Goal: Navigation & Orientation: Find specific page/section

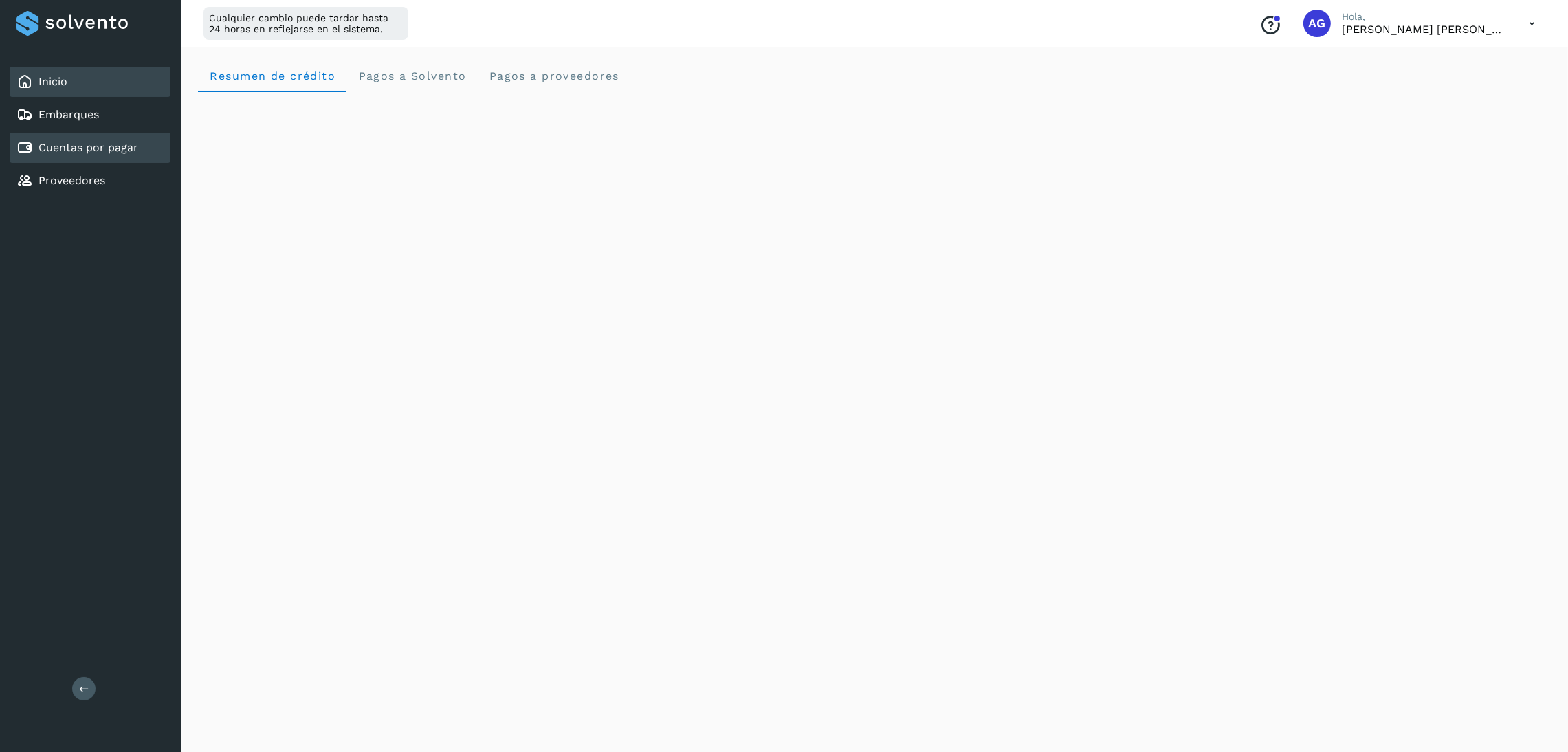
click at [92, 150] on link "Cuentas por pagar" at bounding box center [89, 147] width 100 height 13
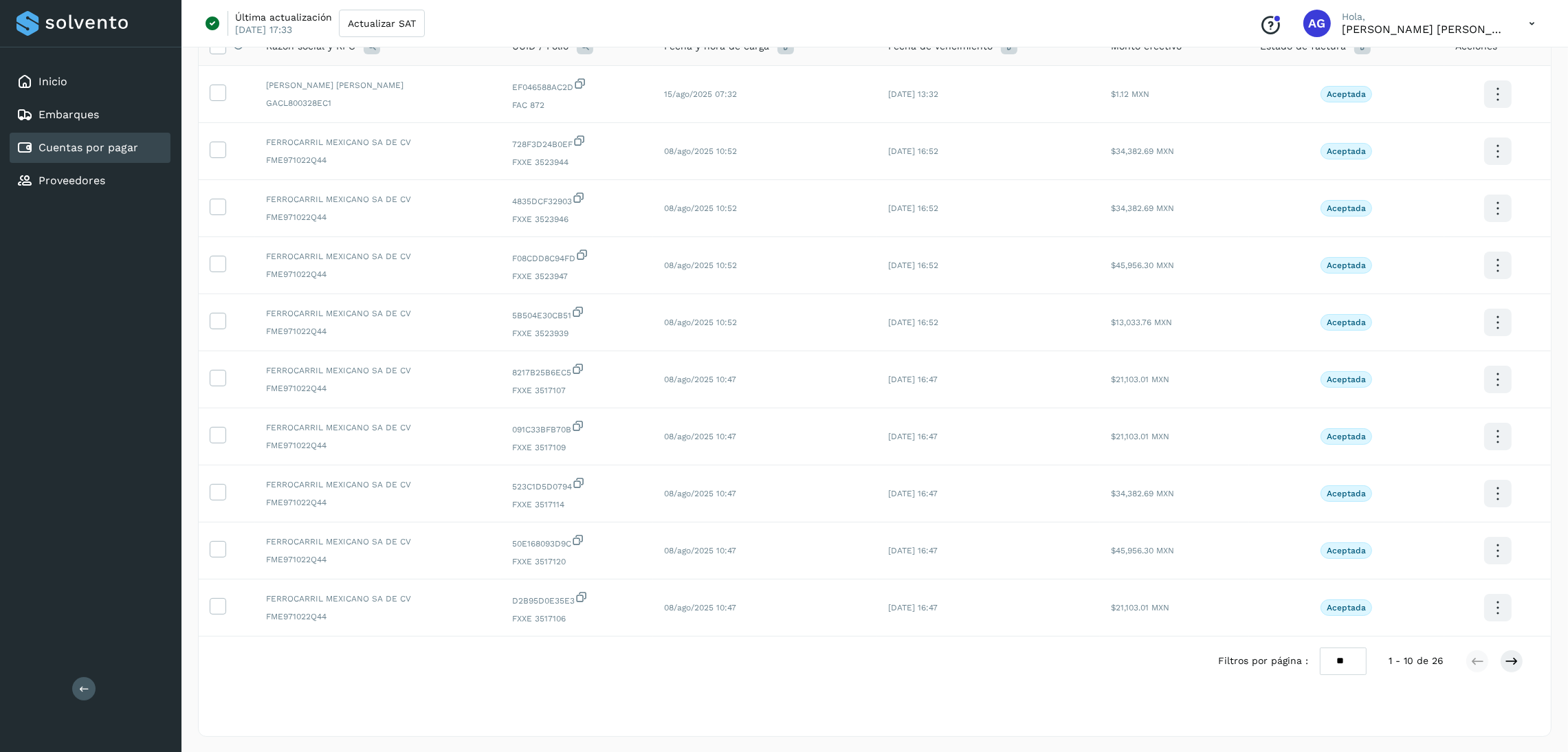
scroll to position [129, 0]
click at [1514, 660] on icon at bounding box center [1512, 660] width 14 height 14
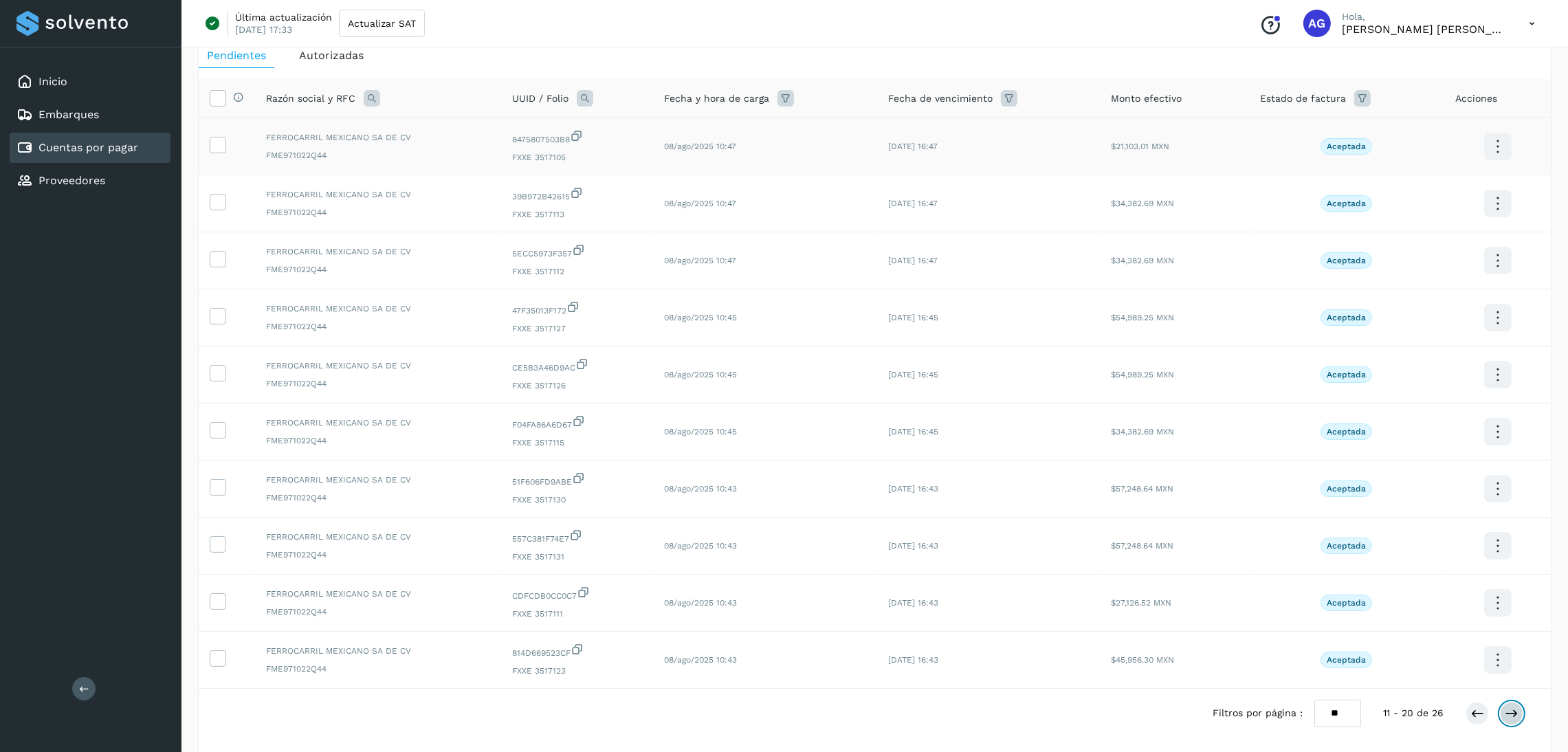
scroll to position [26, 0]
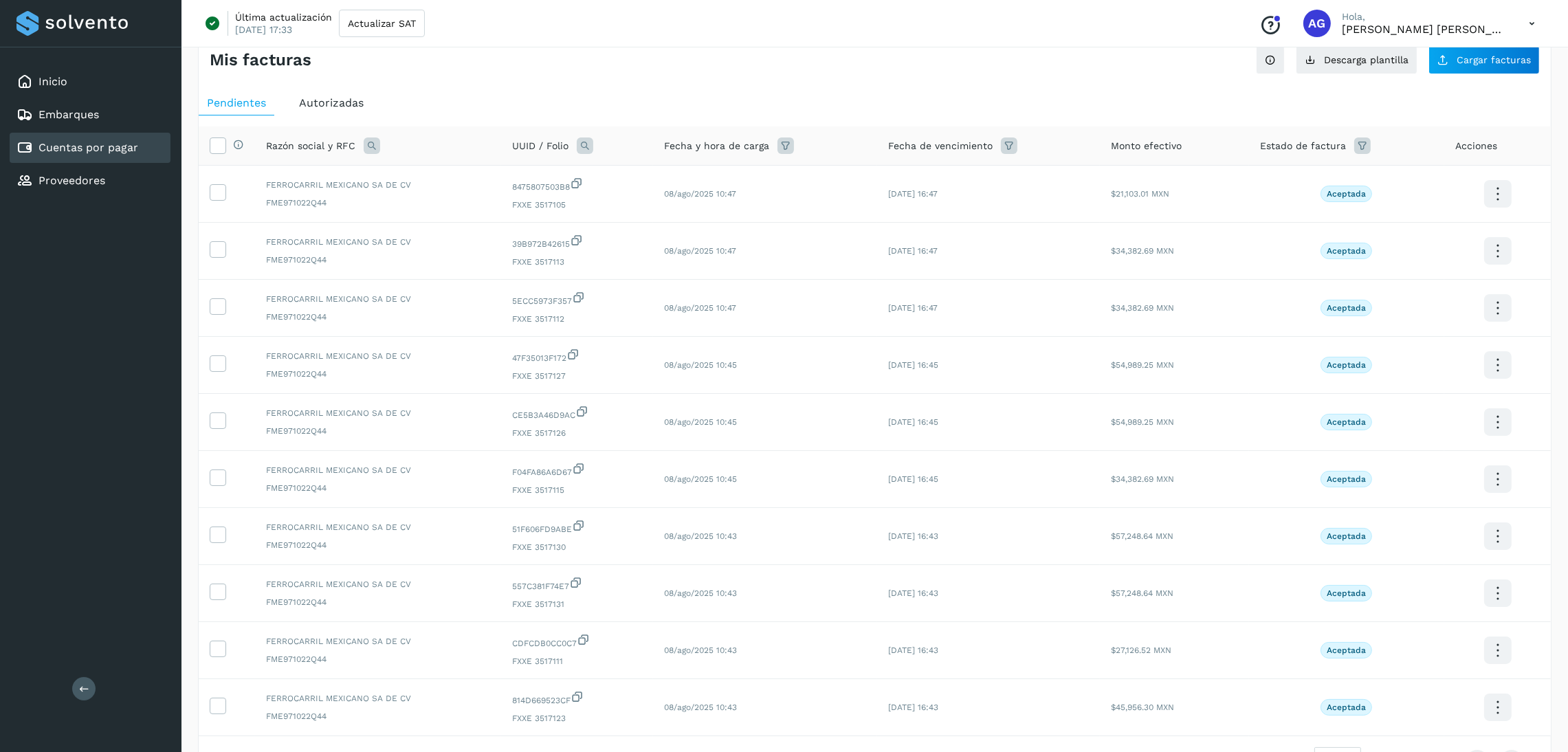
click at [317, 106] on span "Autorizadas" at bounding box center [331, 103] width 65 height 13
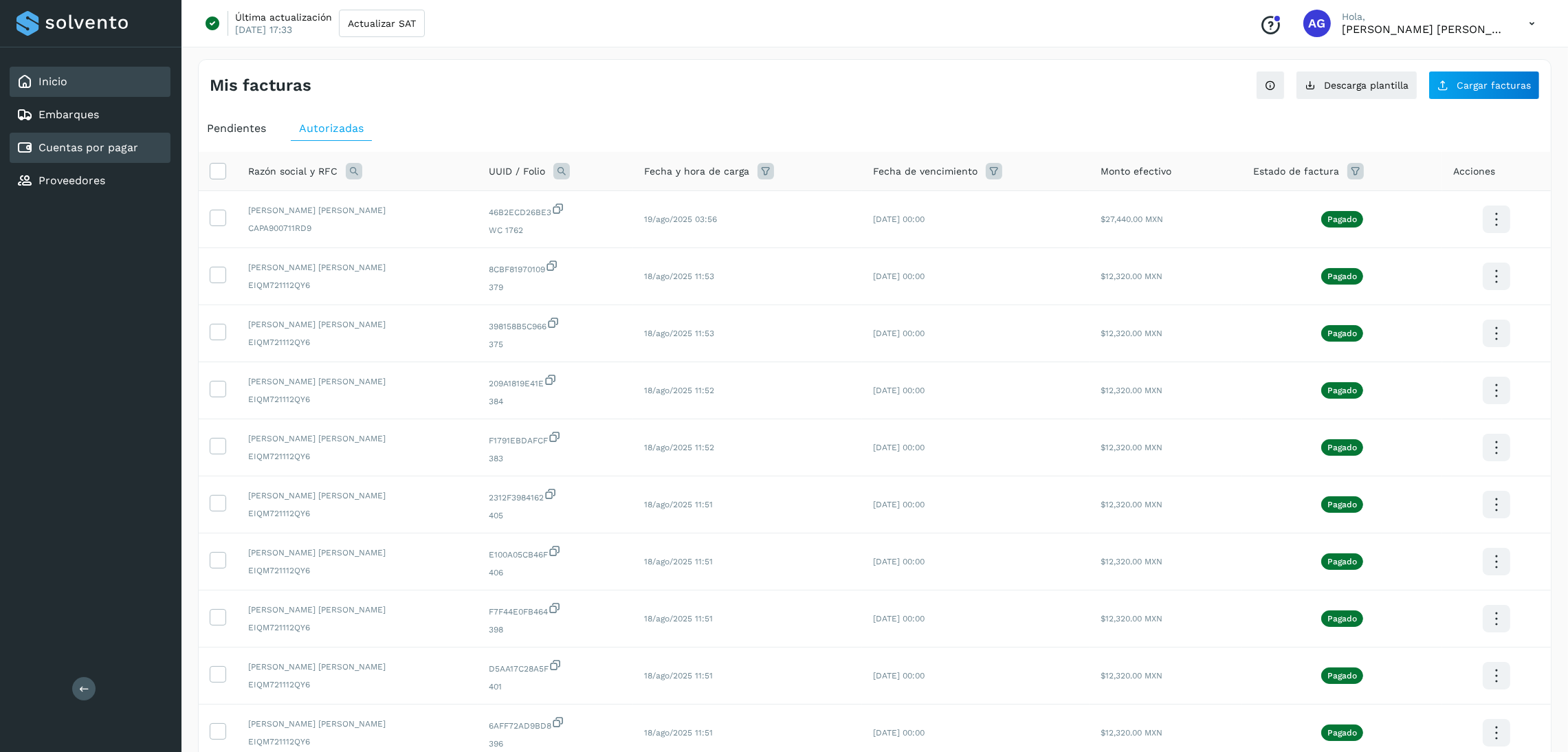
click at [68, 86] on div "Inicio" at bounding box center [90, 81] width 161 height 31
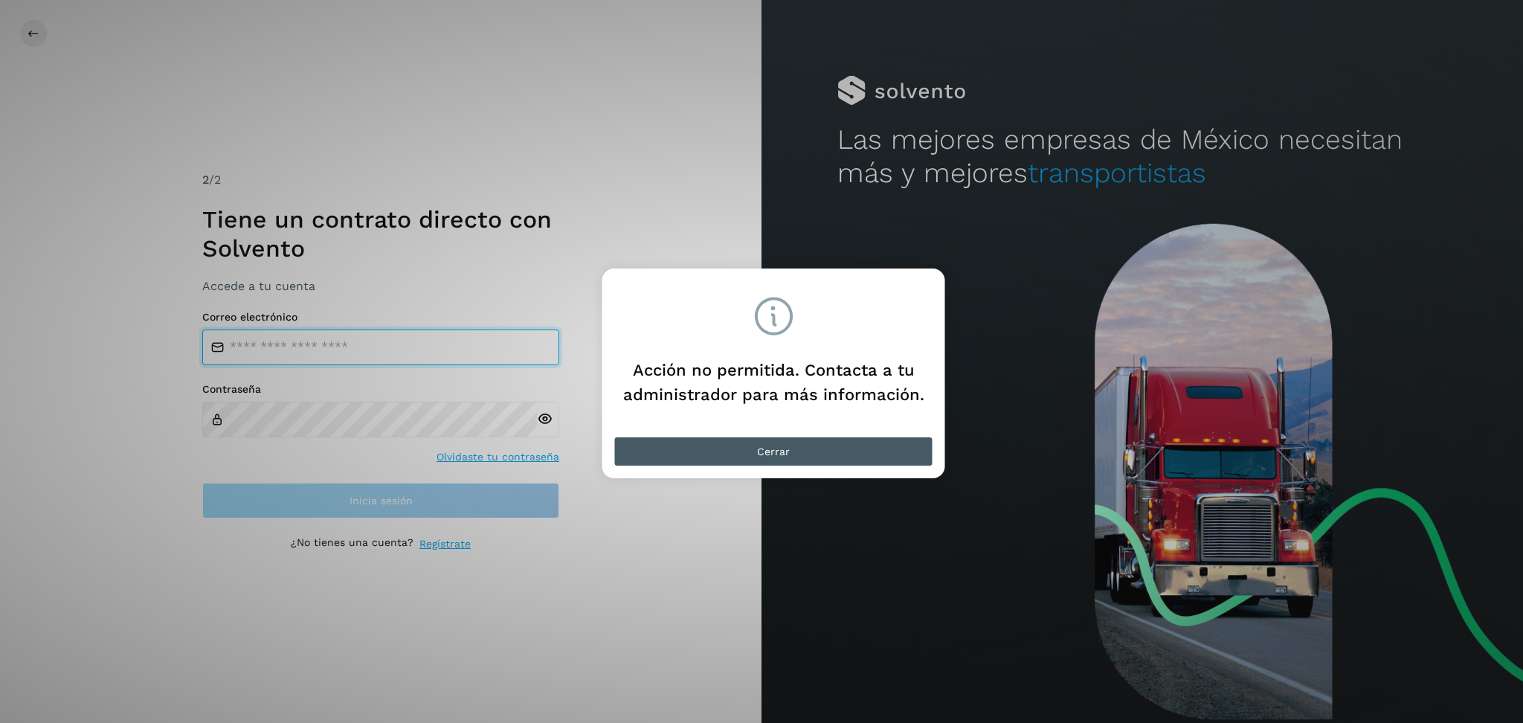
type input "**********"
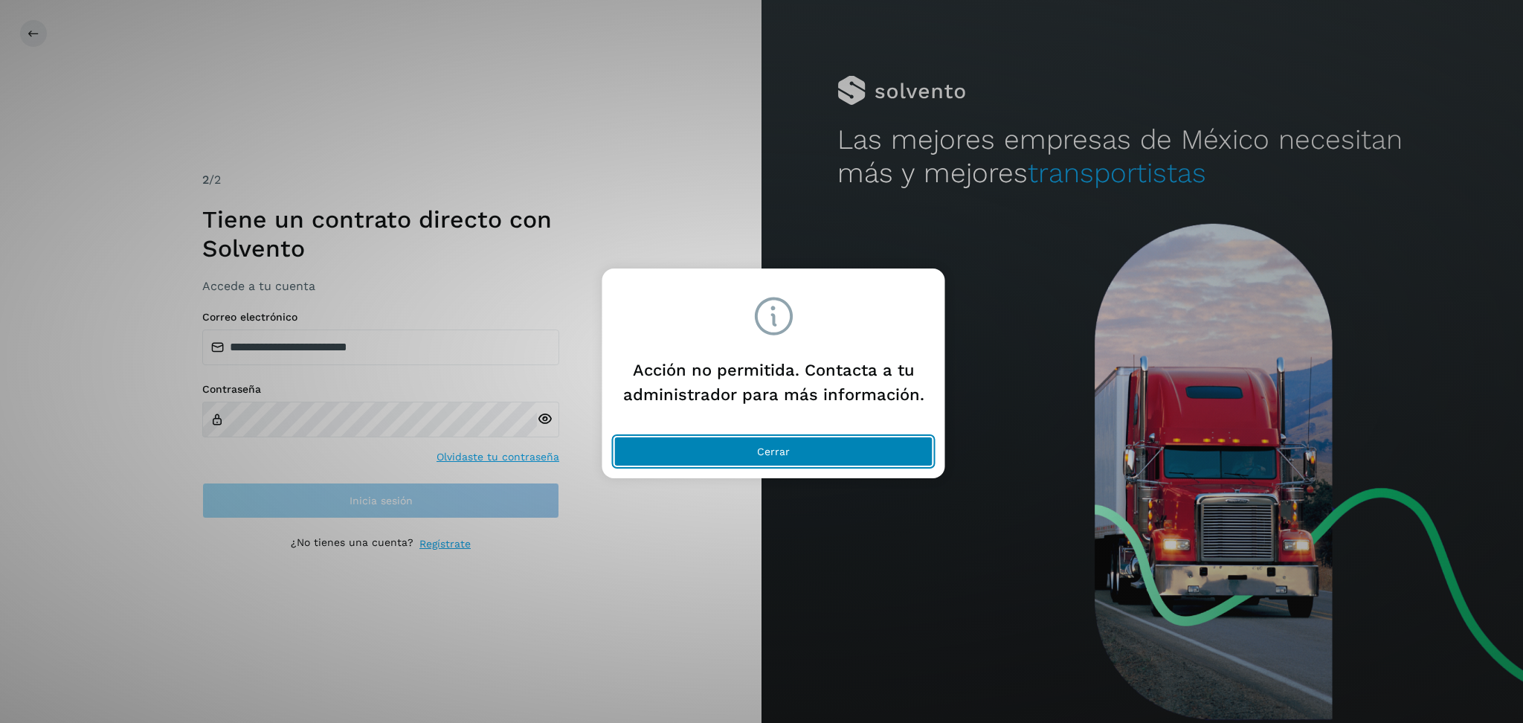
click at [741, 437] on button "Cerrar" at bounding box center [773, 451] width 319 height 30
